Goal: Information Seeking & Learning: Check status

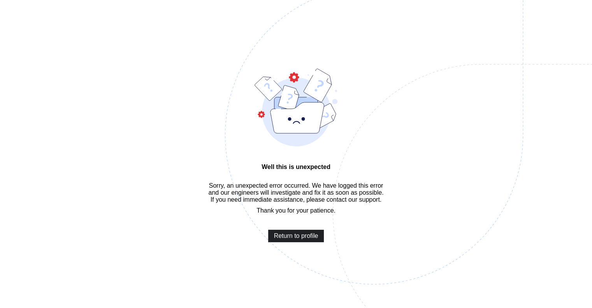
click at [312, 239] on span "Return to profile" at bounding box center [296, 235] width 44 height 7
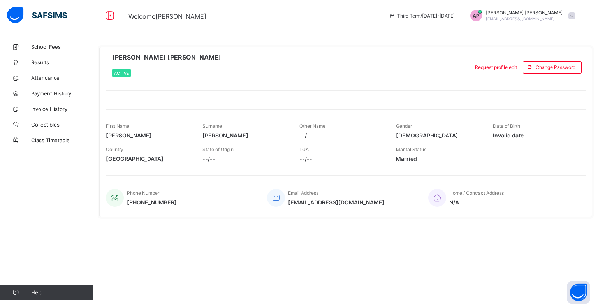
click at [561, 22] on div "Third Term / 2024-2025 AP Apoorv Dave apoorv8@gmail.com" at bounding box center [491, 15] width 212 height 31
click at [570, 14] on span at bounding box center [571, 15] width 7 height 7
click at [551, 55] on li "Profile" at bounding box center [550, 60] width 58 height 15
click at [570, 12] on div "AP Apoorv Dave apoorv8@gmail.com" at bounding box center [520, 16] width 117 height 12
click at [546, 63] on span "Profile" at bounding box center [549, 60] width 51 height 9
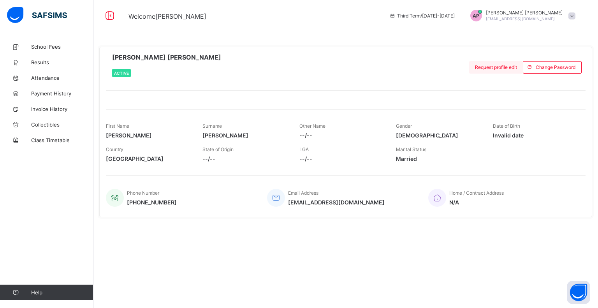
click at [486, 69] on span "Request profile edit" at bounding box center [496, 67] width 42 height 6
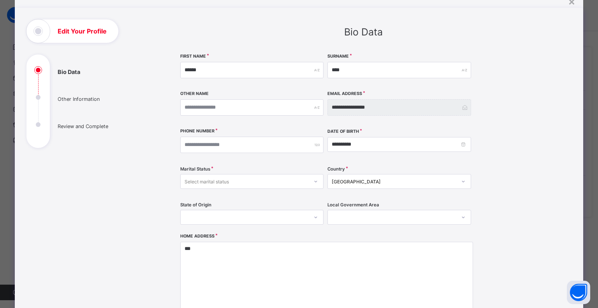
scroll to position [44, 0]
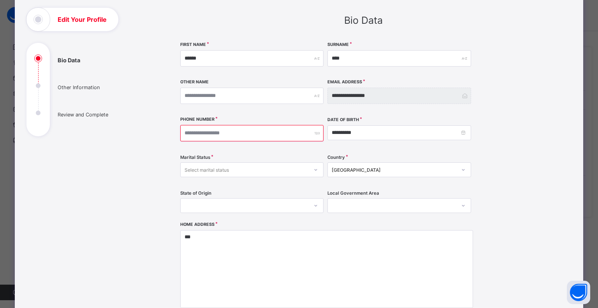
click at [210, 133] on input "number" at bounding box center [251, 133] width 143 height 16
type input "**********"
drag, startPoint x: 182, startPoint y: 133, endPoint x: 220, endPoint y: 133, distance: 38.1
click at [220, 133] on input "**********" at bounding box center [251, 133] width 143 height 16
type input "**********"
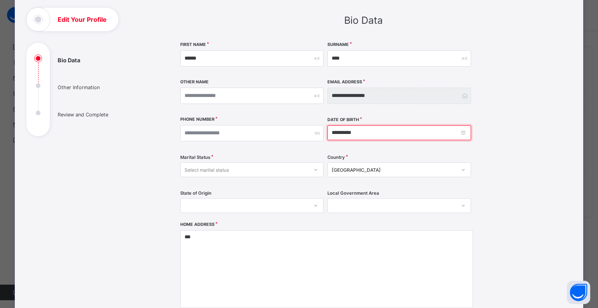
click at [441, 132] on input "**********" at bounding box center [398, 132] width 143 height 15
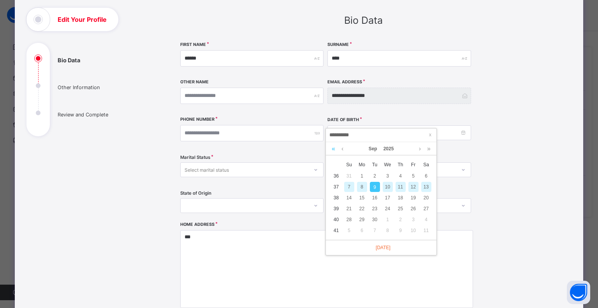
click at [332, 149] on link at bounding box center [333, 148] width 7 height 13
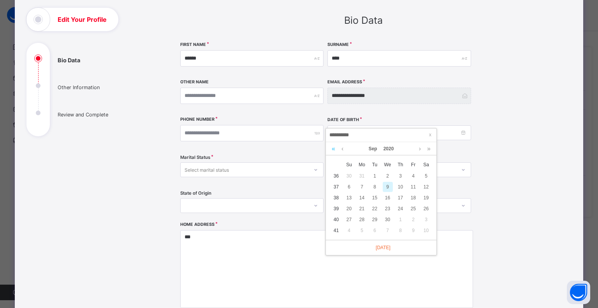
click at [332, 149] on link at bounding box center [333, 148] width 7 height 13
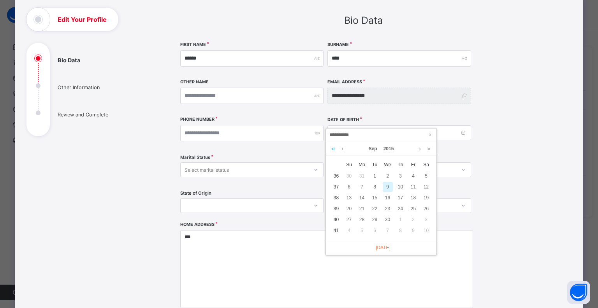
click at [332, 149] on link at bounding box center [333, 148] width 7 height 13
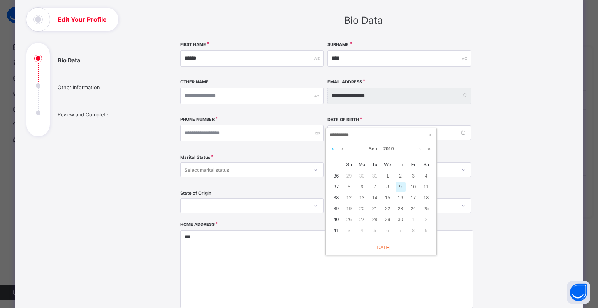
click at [332, 149] on link at bounding box center [333, 148] width 7 height 13
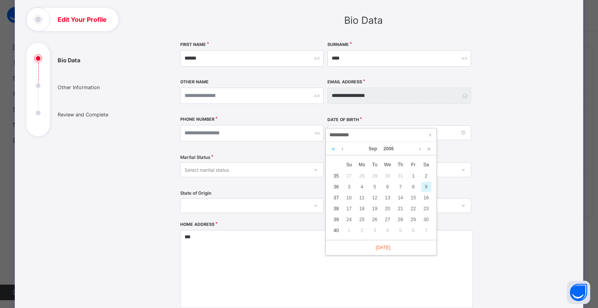
click at [332, 149] on link at bounding box center [333, 148] width 7 height 13
click at [331, 148] on link at bounding box center [333, 148] width 7 height 13
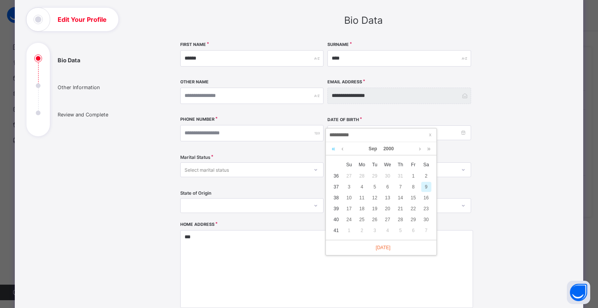
click at [331, 148] on link at bounding box center [333, 148] width 7 height 13
click at [330, 148] on link at bounding box center [333, 148] width 7 height 13
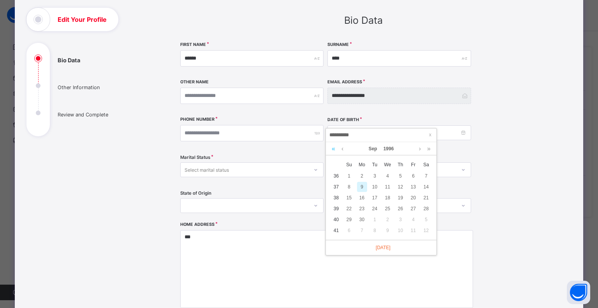
click at [330, 148] on link at bounding box center [333, 148] width 7 height 13
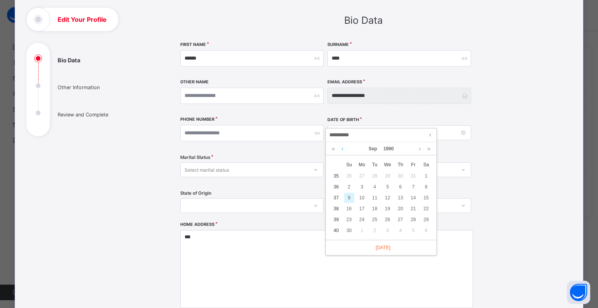
click at [342, 151] on link at bounding box center [342, 148] width 6 height 13
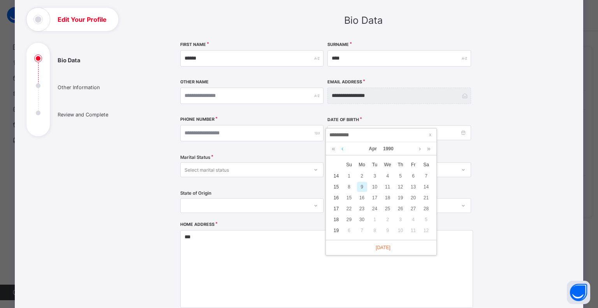
click at [342, 151] on link at bounding box center [342, 148] width 6 height 13
click at [425, 198] on div "17" at bounding box center [426, 198] width 10 height 10
type input "**********"
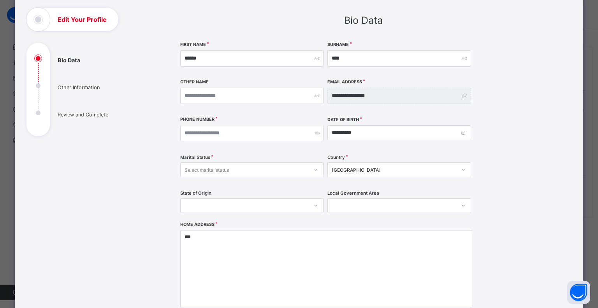
click at [319, 170] on div at bounding box center [315, 169] width 13 height 12
click at [275, 195] on div "Married" at bounding box center [252, 199] width 142 height 12
click at [316, 208] on div at bounding box center [251, 205] width 143 height 15
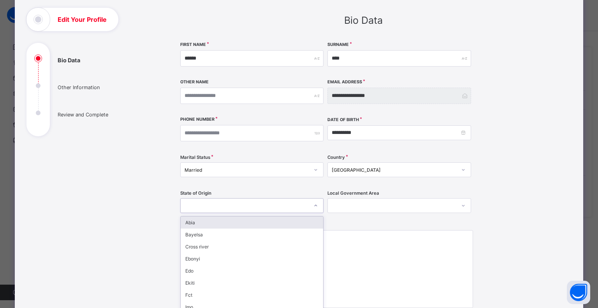
scroll to position [73, 0]
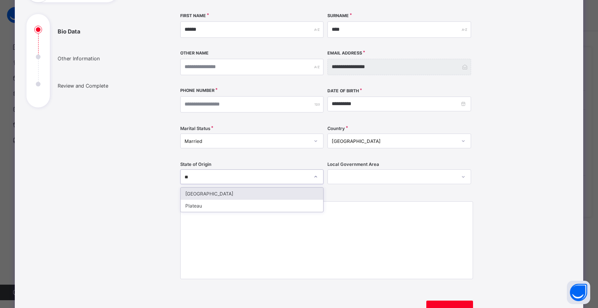
type input "***"
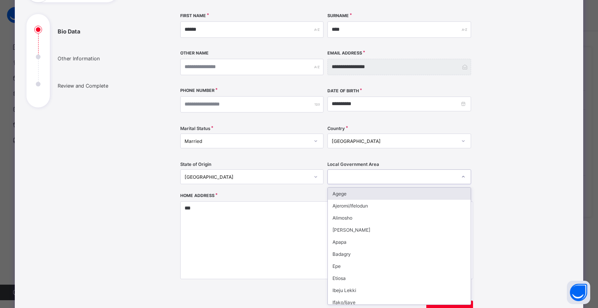
click at [461, 178] on icon at bounding box center [463, 177] width 5 height 8
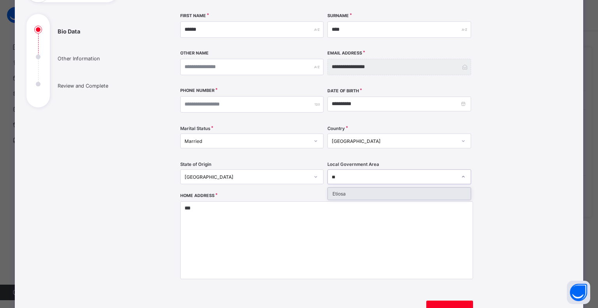
type input "**"
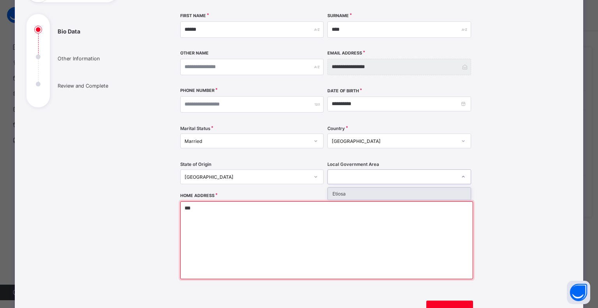
click at [430, 201] on textarea "***" at bounding box center [326, 240] width 293 height 78
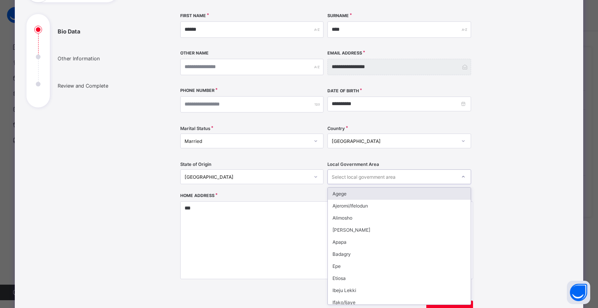
click at [425, 174] on div "Select local government area" at bounding box center [392, 176] width 128 height 11
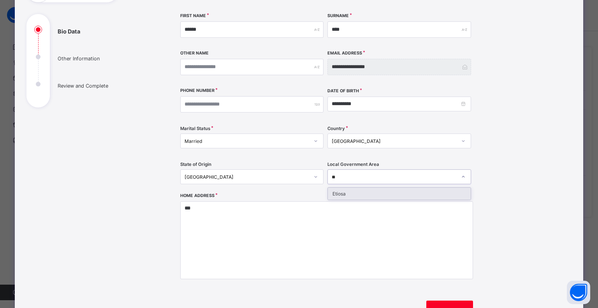
type input "***"
click at [537, 186] on div "**********" at bounding box center [363, 172] width 366 height 318
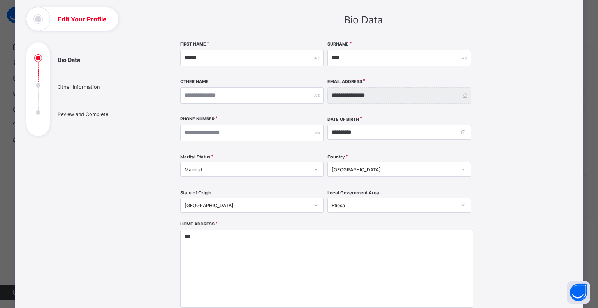
scroll to position [44, 0]
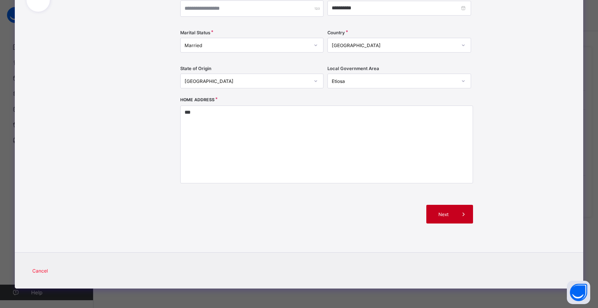
click at [468, 215] on span at bounding box center [463, 214] width 19 height 19
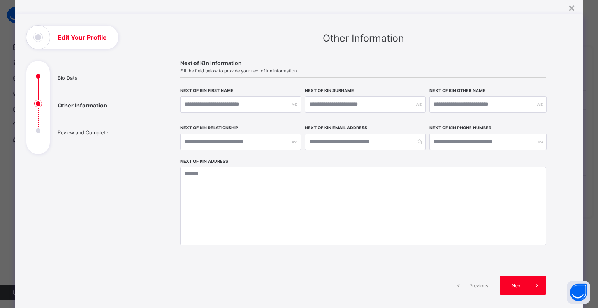
scroll to position [11, 0]
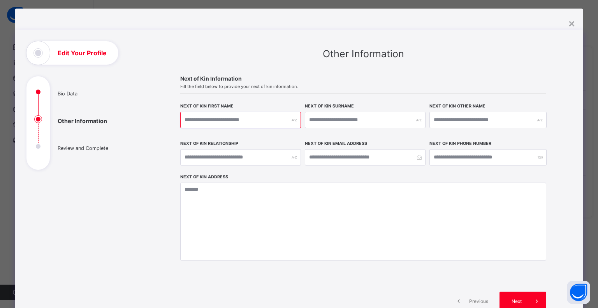
click at [263, 125] on input "text" at bounding box center [240, 120] width 121 height 16
click at [268, 121] on input "text" at bounding box center [240, 120] width 121 height 16
type input "******"
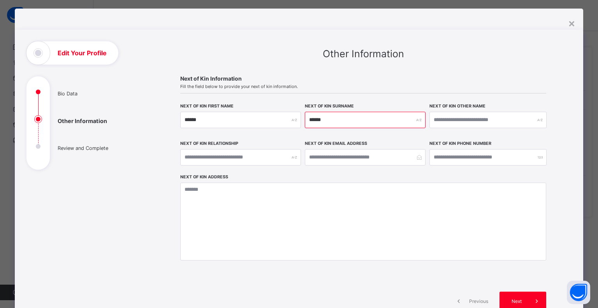
type input "******"
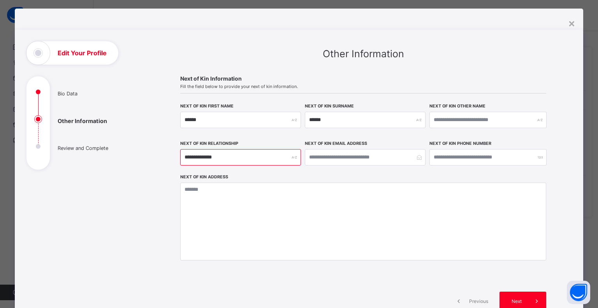
type input "**********"
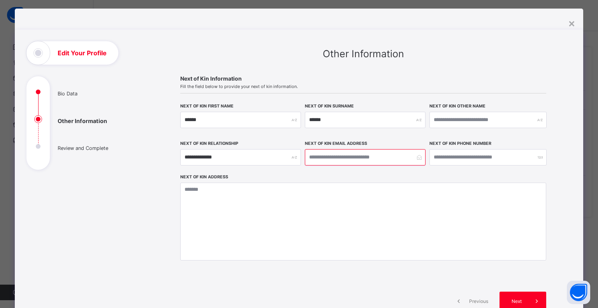
paste input "**********"
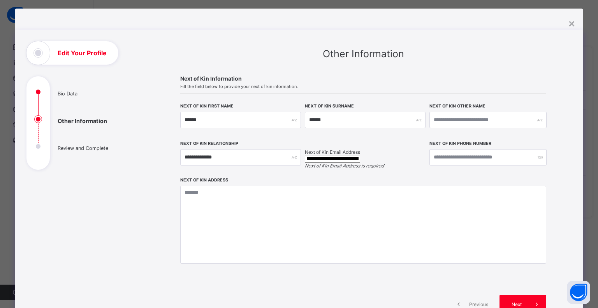
type input "**********"
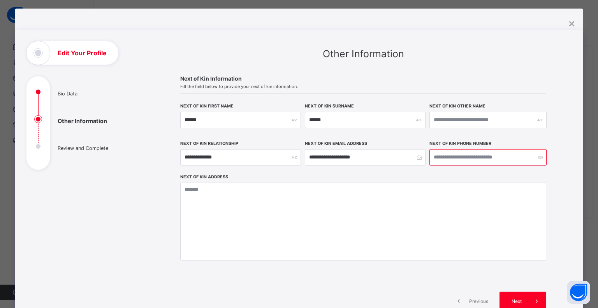
click at [457, 158] on input "number" at bounding box center [487, 157] width 117 height 16
paste input "**********"
click at [432, 155] on input "**********" at bounding box center [487, 157] width 117 height 16
type input "**********"
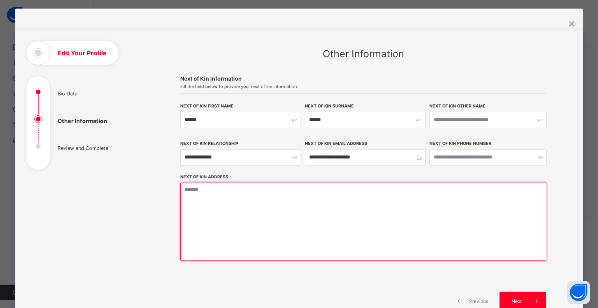
click at [426, 206] on textarea at bounding box center [363, 221] width 366 height 78
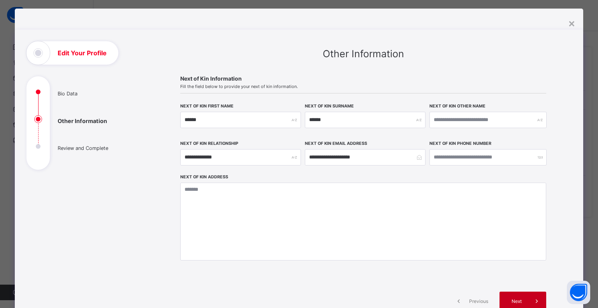
click at [507, 306] on div "Next" at bounding box center [522, 300] width 47 height 19
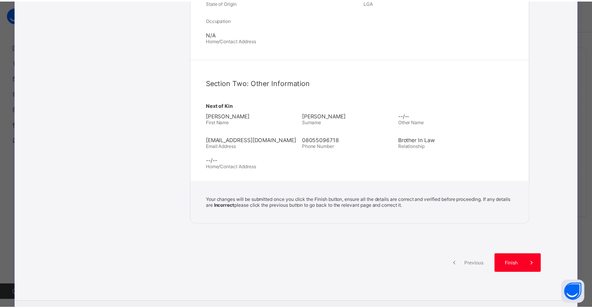
scroll to position [226, 0]
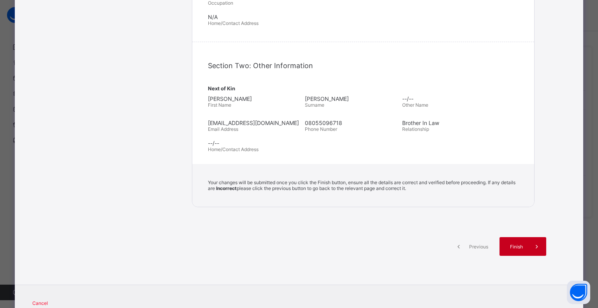
click at [532, 250] on icon at bounding box center [536, 246] width 9 height 8
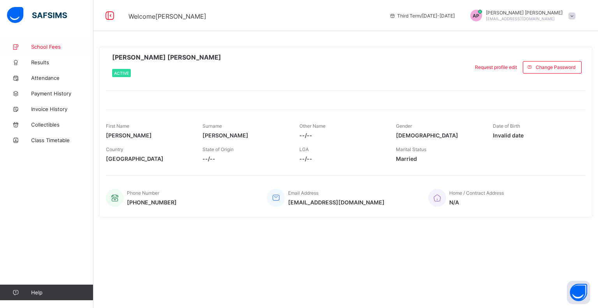
click at [51, 51] on link "School Fees" at bounding box center [46, 47] width 93 height 16
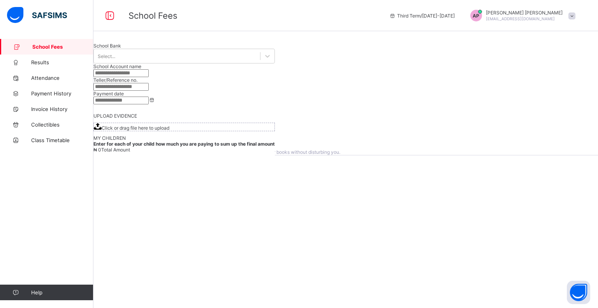
click at [143, 136] on span "View invoice history" at bounding box center [121, 133] width 44 height 6
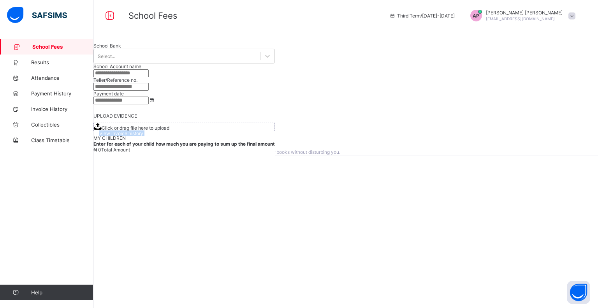
click at [143, 136] on span "View invoice history" at bounding box center [121, 133] width 44 height 6
click at [463, 139] on div "Keeping it clean, nice!!! There are currently no unpaid invoices. View invoice …" at bounding box center [345, 89] width 504 height 100
click at [143, 136] on span "View invoice history" at bounding box center [121, 133] width 44 height 6
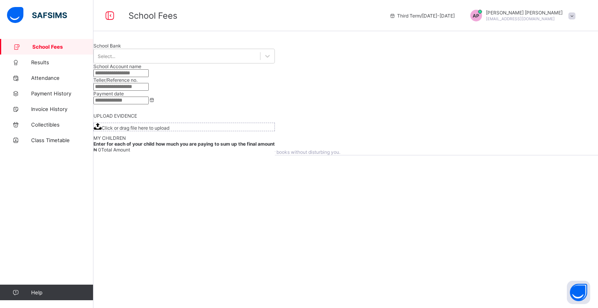
click at [143, 136] on span "View invoice history" at bounding box center [121, 133] width 44 height 6
click at [439, 139] on div "Keeping it clean, nice!!! There are currently no unpaid invoices. View invoice …" at bounding box center [345, 89] width 504 height 100
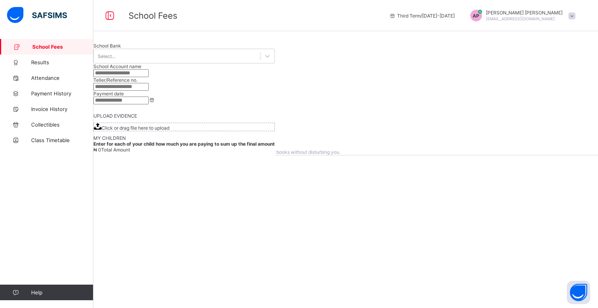
click at [143, 136] on span "View invoice history" at bounding box center [121, 133] width 44 height 6
click at [149, 139] on div "View invoice history" at bounding box center [121, 133] width 56 height 12
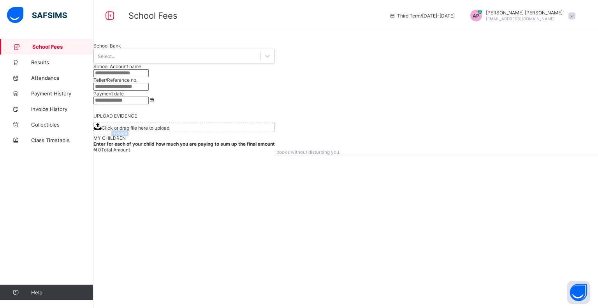
click at [149, 139] on div "View invoice history" at bounding box center [121, 133] width 56 height 12
click at [318, 244] on div "Keeping it clean, nice!!! There are currently no unpaid invoices. View invoice …" at bounding box center [345, 154] width 504 height 308
click at [143, 136] on span "View invoice history" at bounding box center [121, 133] width 44 height 6
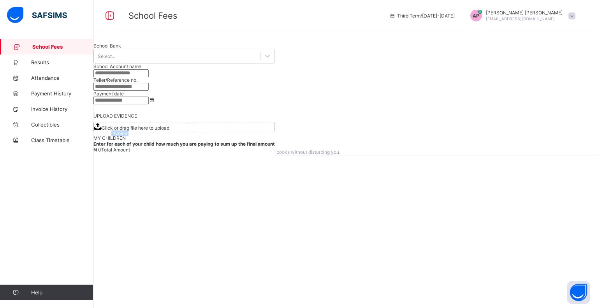
click at [143, 136] on span "View invoice history" at bounding box center [121, 133] width 44 height 6
click at [343, 240] on div "Keeping it clean, nice!!! There are currently no unpaid invoices. View invoice …" at bounding box center [345, 154] width 504 height 308
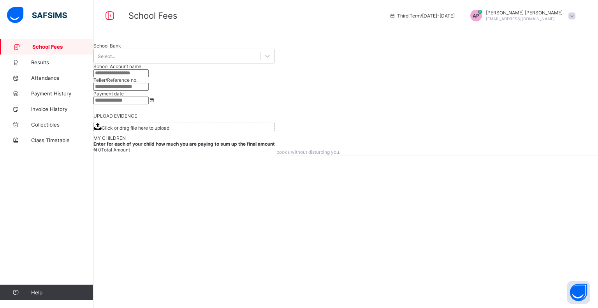
click at [149, 139] on div "View invoice history" at bounding box center [121, 133] width 56 height 12
click at [349, 258] on div "Keeping it clean, nice!!! There are currently no unpaid invoices. View invoice …" at bounding box center [345, 154] width 504 height 308
click at [143, 136] on span "View invoice history" at bounding box center [121, 133] width 44 height 6
click at [61, 59] on span "Results" at bounding box center [62, 62] width 62 height 6
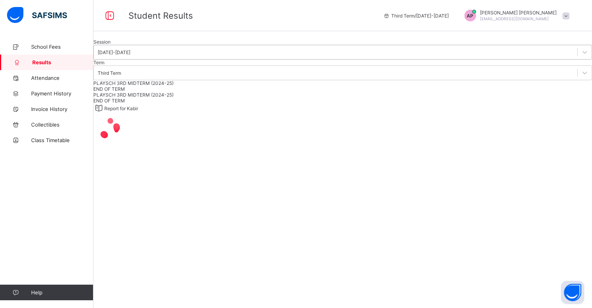
click at [130, 55] on div "2024-2025" at bounding box center [114, 52] width 33 height 6
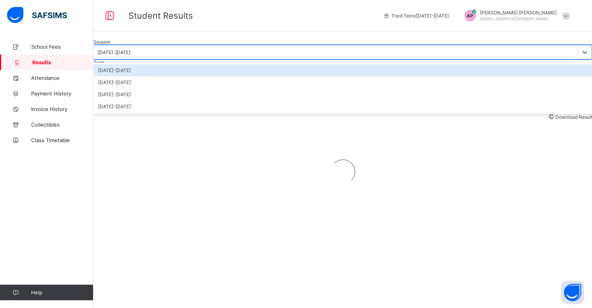
click at [162, 76] on div "2025-2026" at bounding box center [342, 70] width 498 height 12
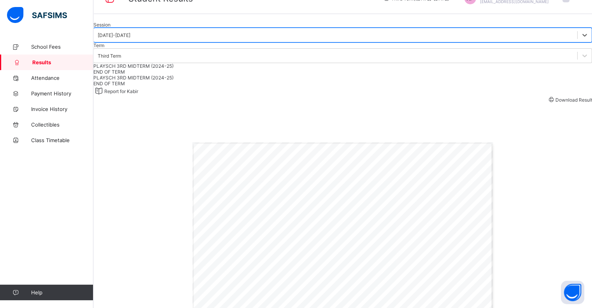
scroll to position [14, 0]
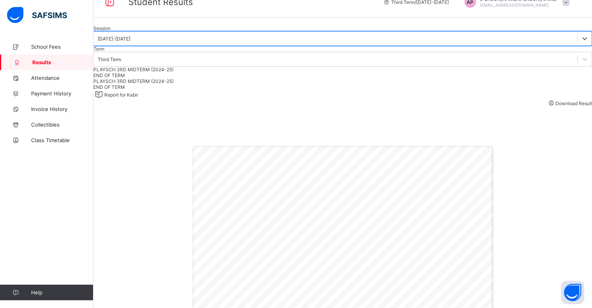
click at [125, 78] on span "END OF TERM" at bounding box center [109, 75] width 32 height 6
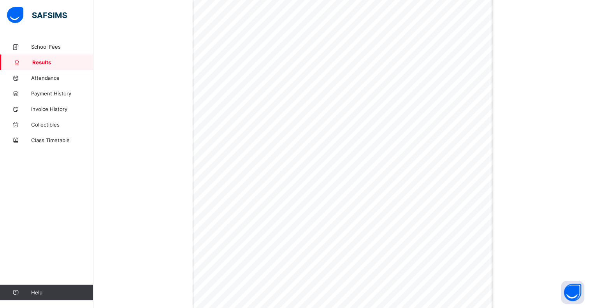
scroll to position [0, 0]
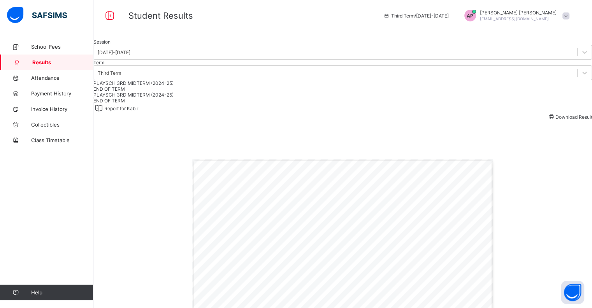
click at [555, 120] on span "Download Result" at bounding box center [573, 117] width 37 height 6
click at [581, 56] on icon at bounding box center [585, 52] width 8 height 8
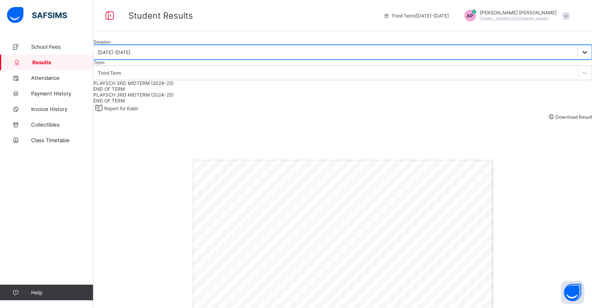
click at [577, 59] on div at bounding box center [584, 52] width 14 height 14
click at [121, 76] on div "Third Term" at bounding box center [109, 73] width 23 height 6
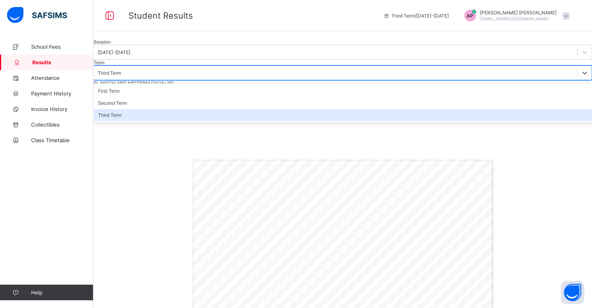
click at [221, 121] on div "Third Term" at bounding box center [342, 115] width 498 height 12
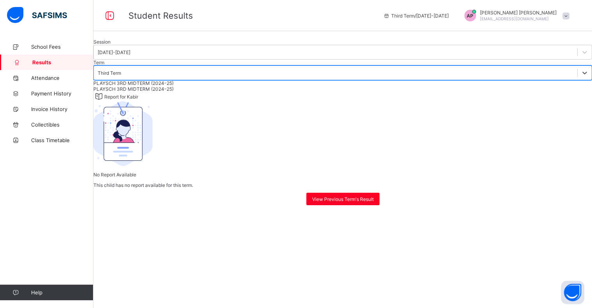
click at [242, 78] on div "Third Term" at bounding box center [335, 72] width 483 height 11
click at [246, 115] on div "Third Term" at bounding box center [342, 112] width 498 height 6
click at [177, 60] on div "Session 2025-2026" at bounding box center [342, 49] width 498 height 21
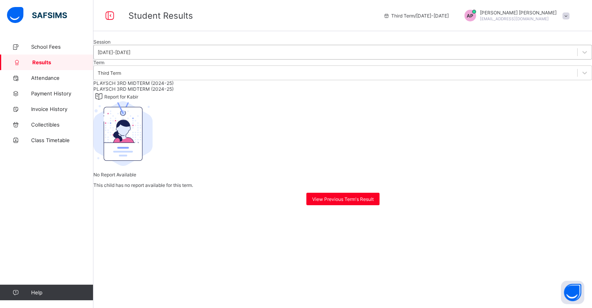
click at [130, 55] on div "2025-2026" at bounding box center [114, 52] width 33 height 6
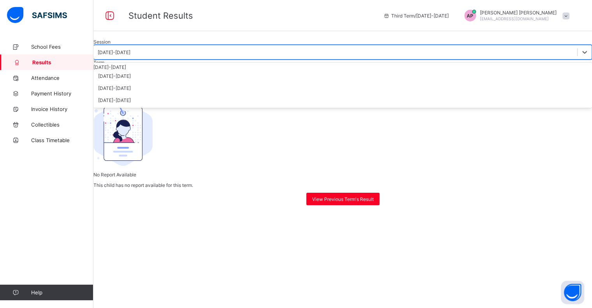
click at [171, 70] on div "2025-2026" at bounding box center [342, 67] width 498 height 6
click at [130, 55] on div "2025-2026" at bounding box center [114, 52] width 33 height 6
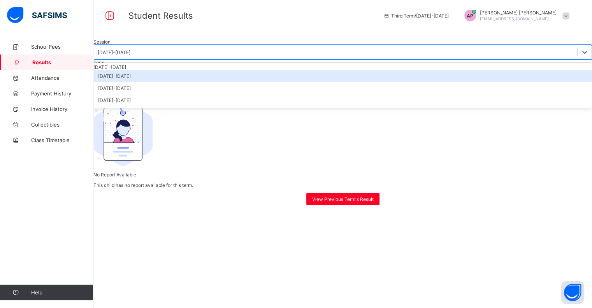
click at [165, 82] on div "2024-2025" at bounding box center [342, 76] width 498 height 12
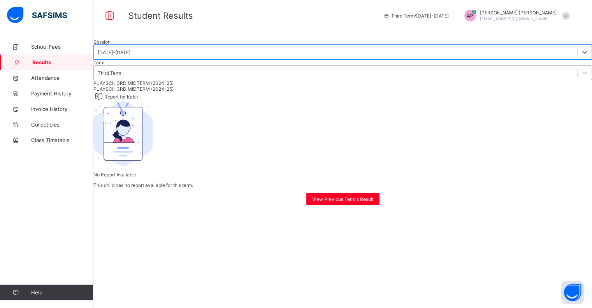
click at [212, 80] on div "Third Term" at bounding box center [342, 72] width 498 height 15
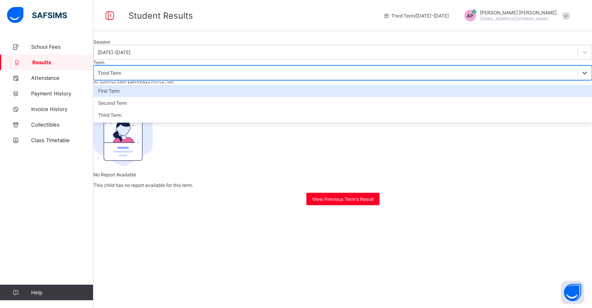
click at [218, 97] on div "First Term" at bounding box center [342, 91] width 498 height 12
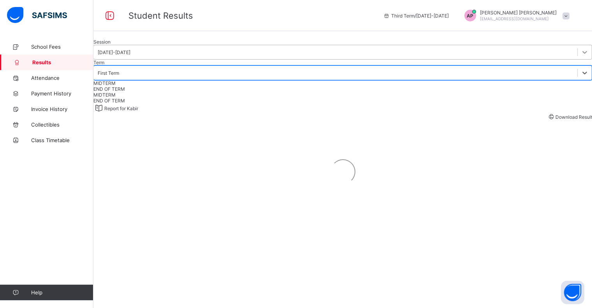
click at [581, 56] on icon at bounding box center [585, 52] width 8 height 8
click at [214, 78] on div "First Term" at bounding box center [335, 72] width 483 height 11
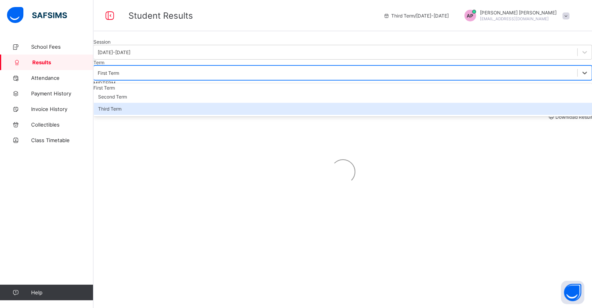
click at [222, 115] on div "Third Term" at bounding box center [342, 109] width 498 height 12
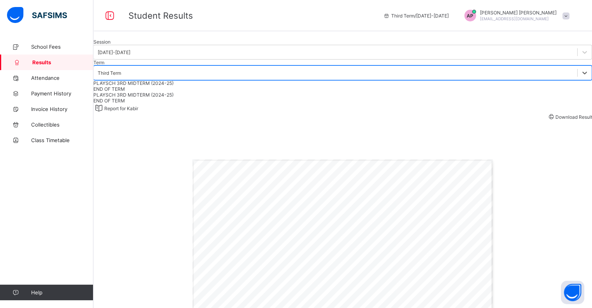
click at [125, 92] on span "END OF TERM" at bounding box center [109, 89] width 32 height 6
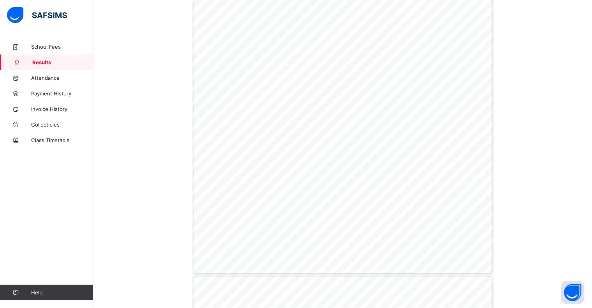
scroll to position [350, 0]
